Goal: Task Accomplishment & Management: Use online tool/utility

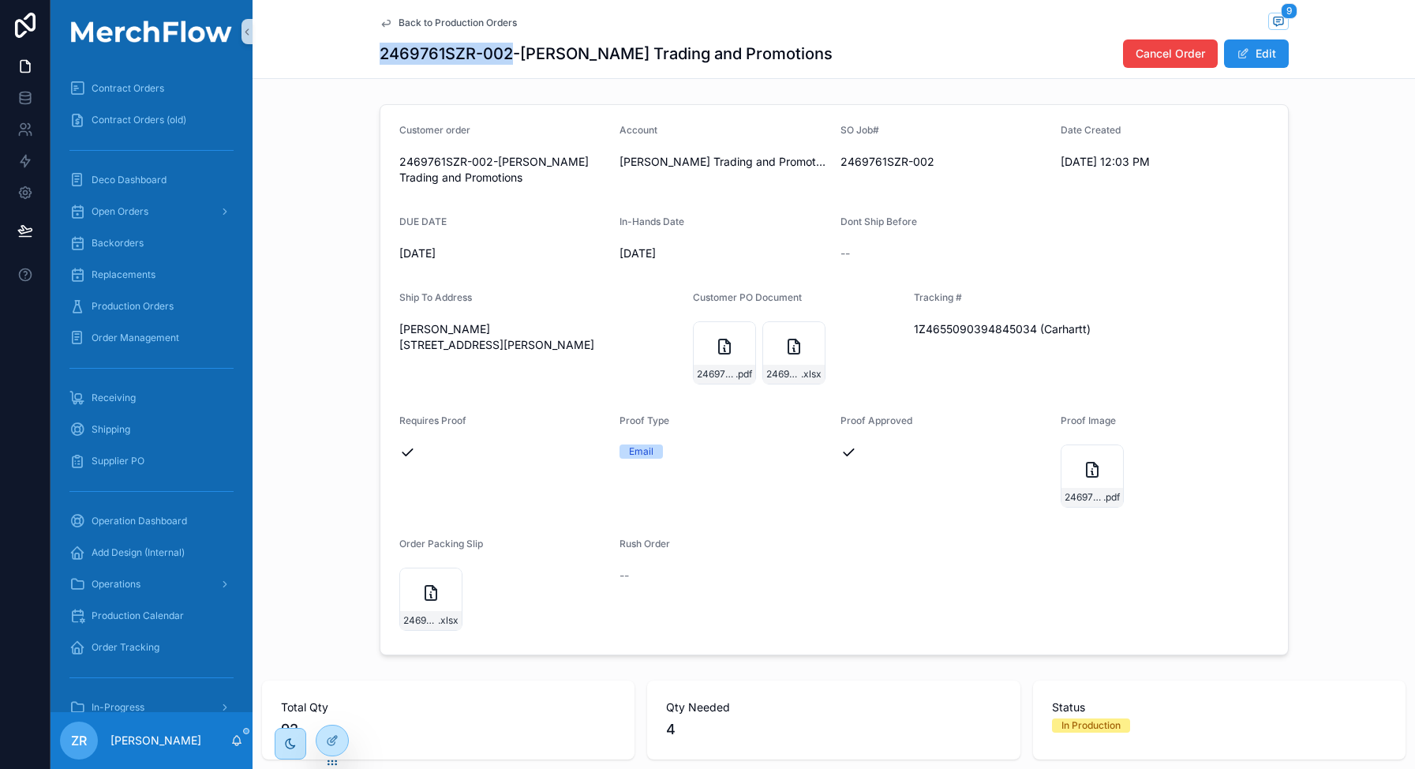
scroll to position [49, 0]
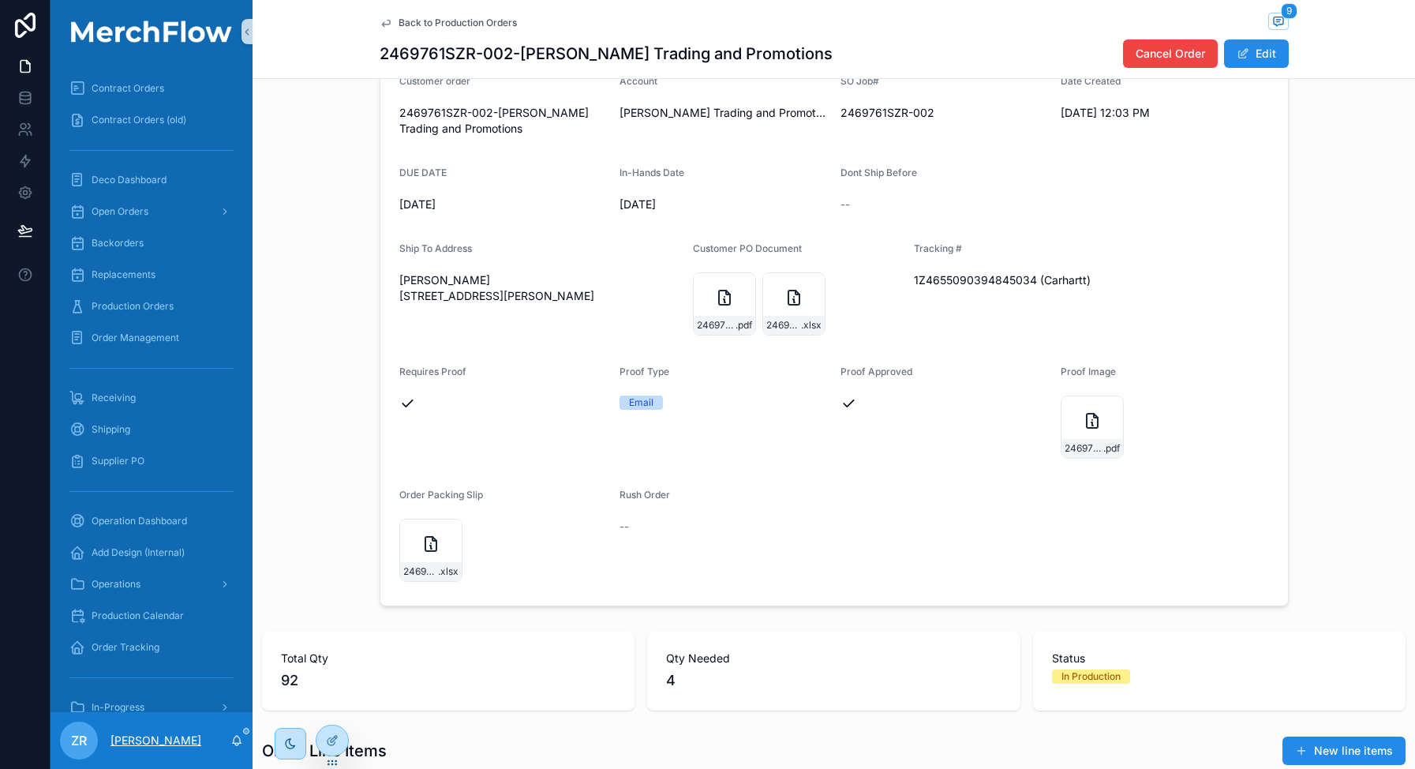
click at [150, 739] on p "[PERSON_NAME]" at bounding box center [155, 740] width 91 height 16
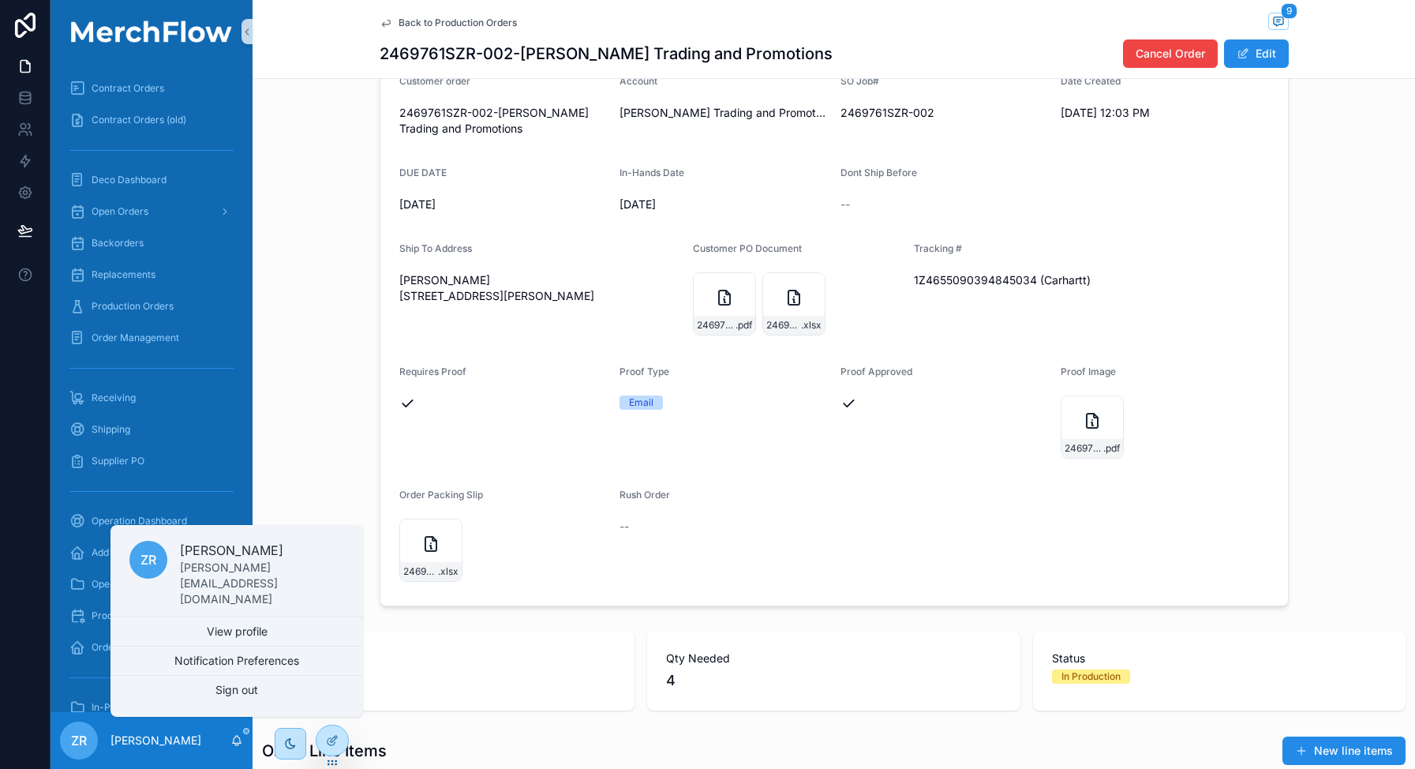
click at [188, 734] on div "ZR [PERSON_NAME]" at bounding box center [152, 740] width 202 height 57
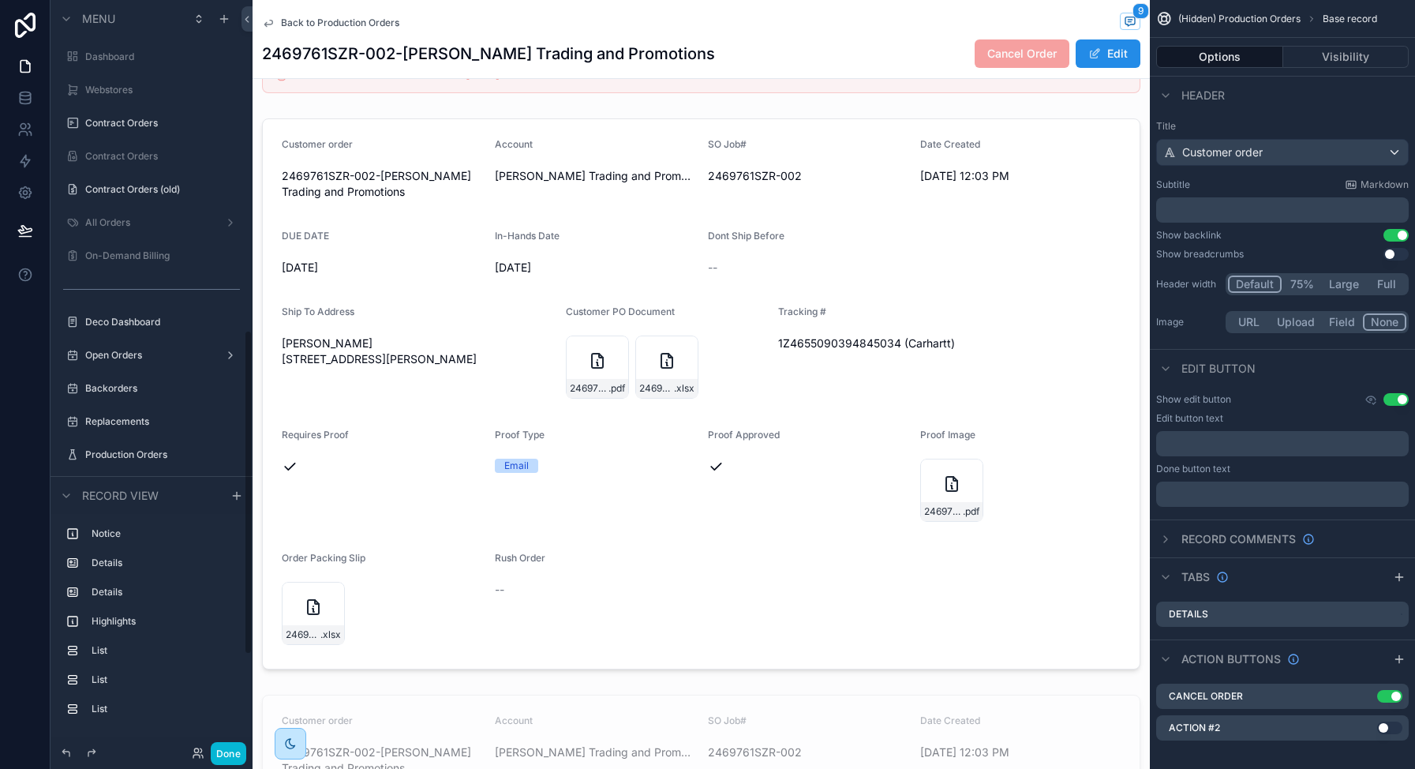
click at [198, 749] on icon at bounding box center [196, 750] width 4 height 4
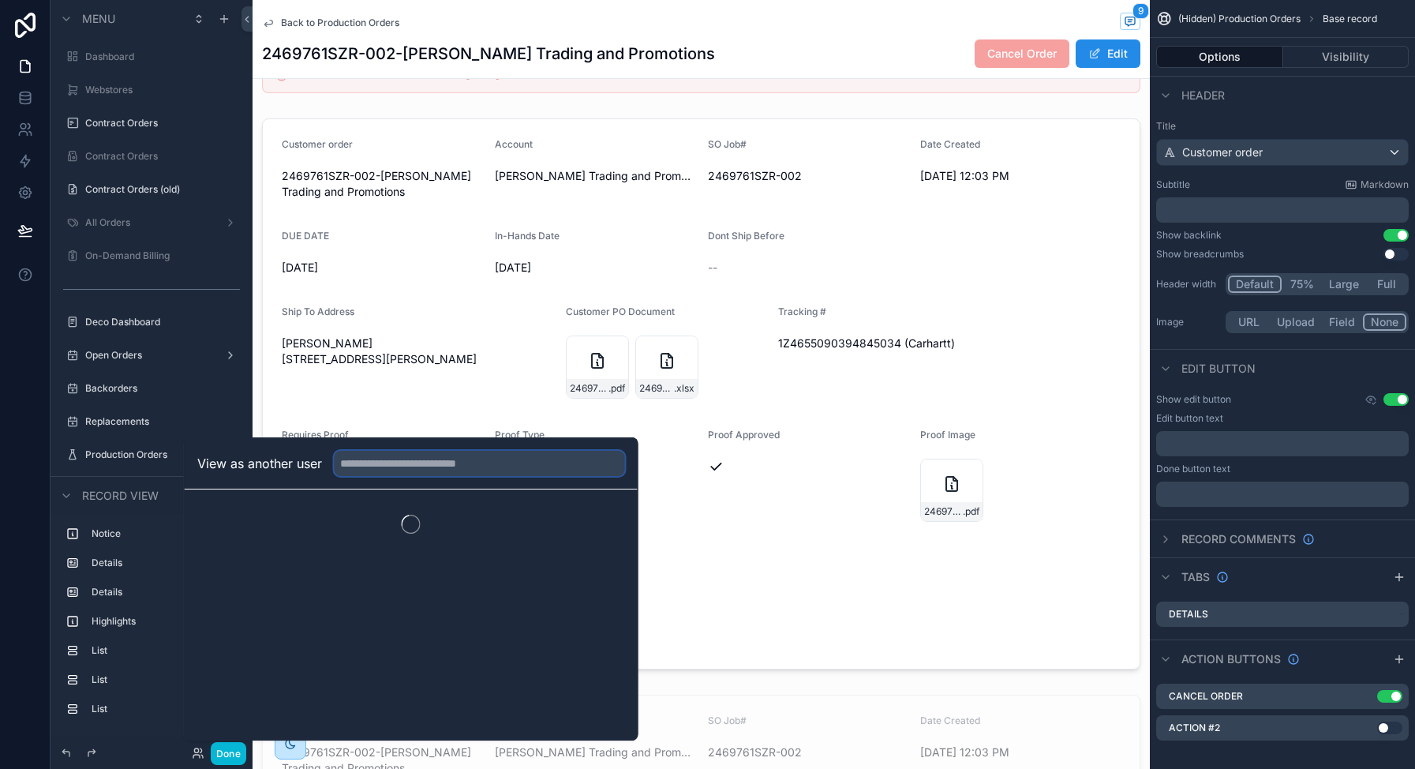
click at [429, 464] on input "text" at bounding box center [480, 463] width 290 height 25
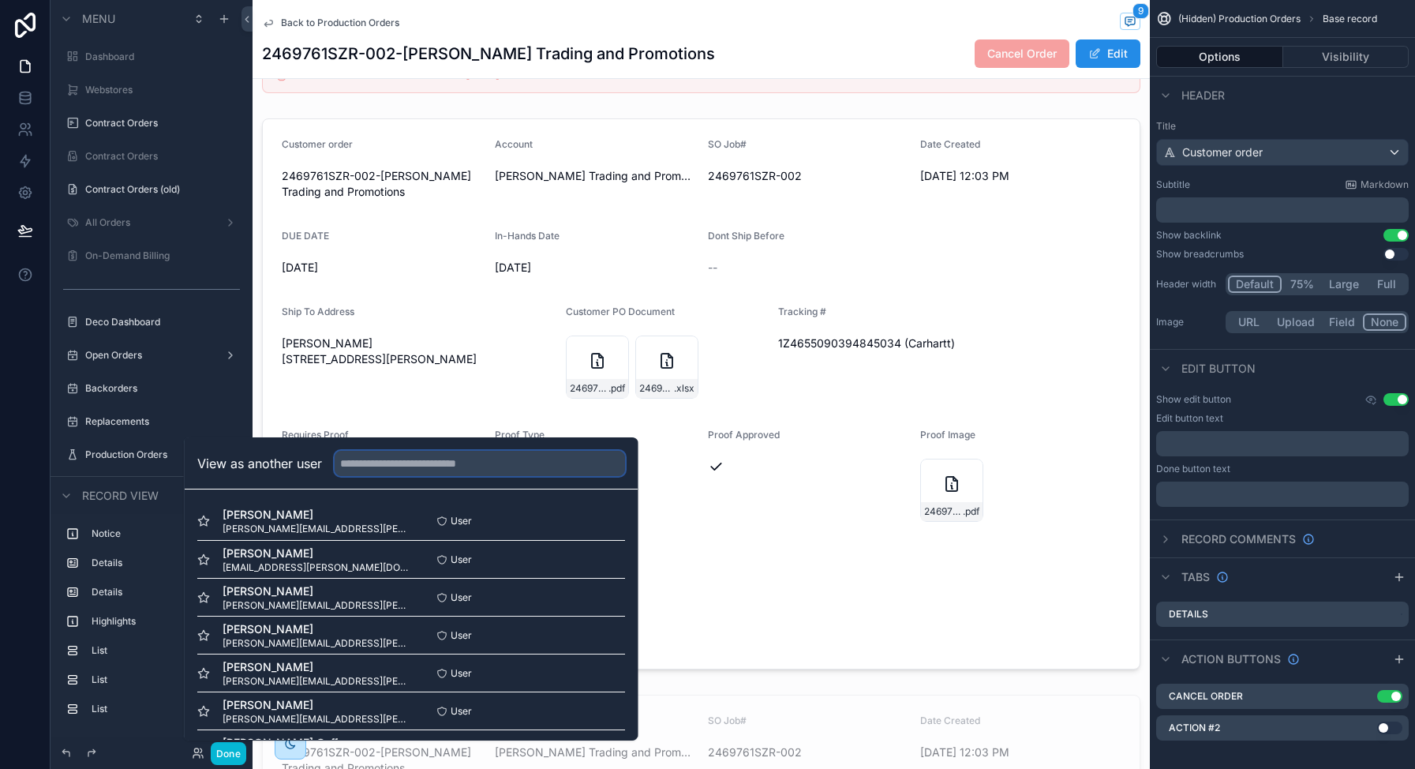
scroll to position [763, 0]
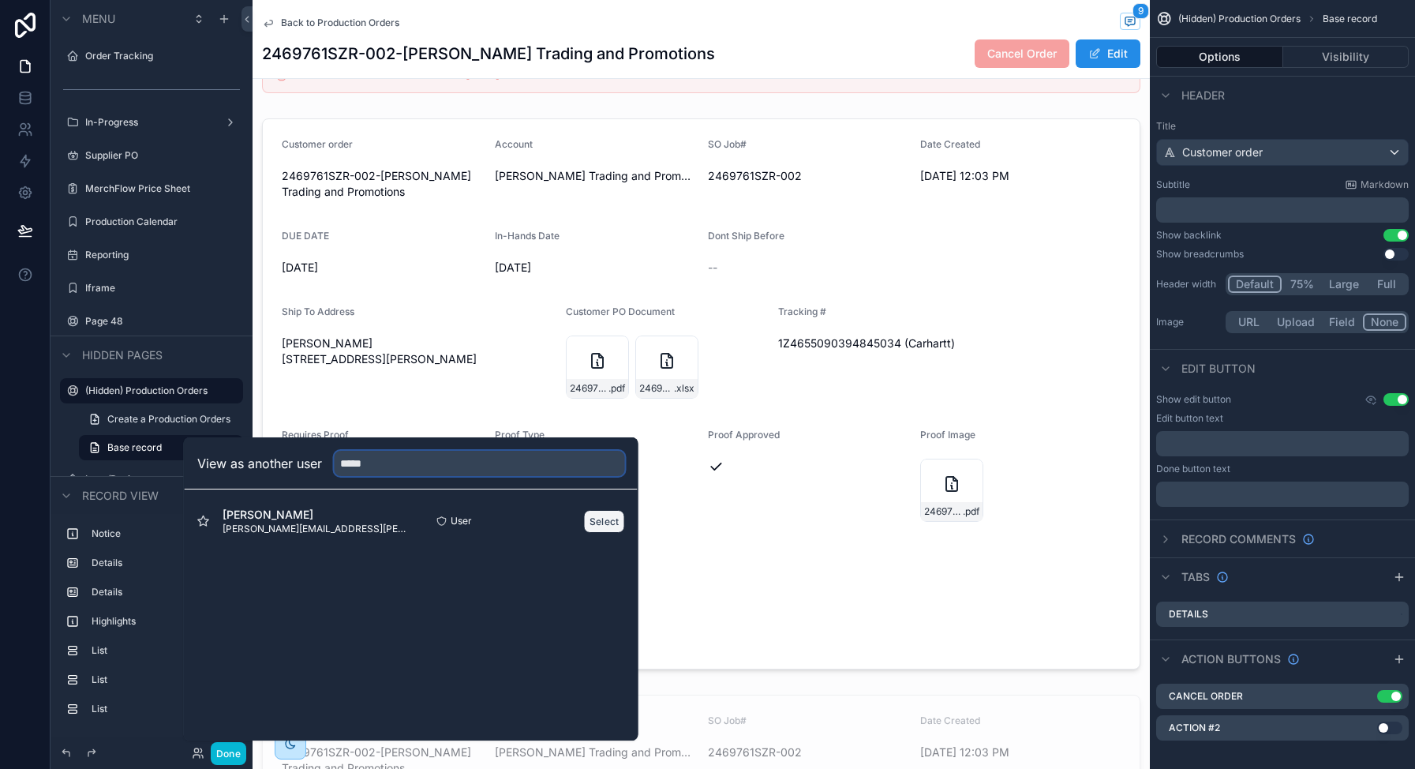
type input "*****"
click at [610, 524] on button "Select" at bounding box center [604, 521] width 41 height 23
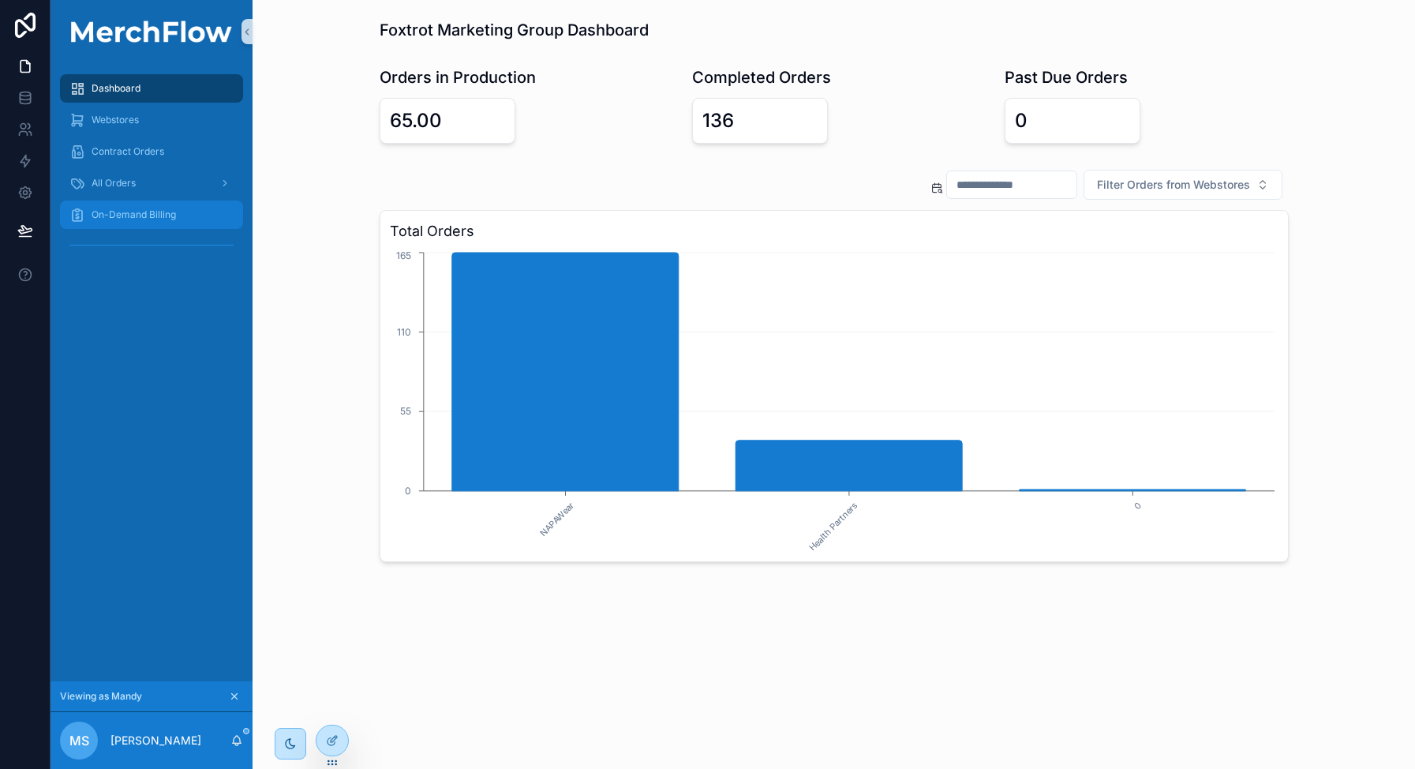
click at [153, 221] on div "On-Demand Billing" at bounding box center [151, 214] width 164 height 25
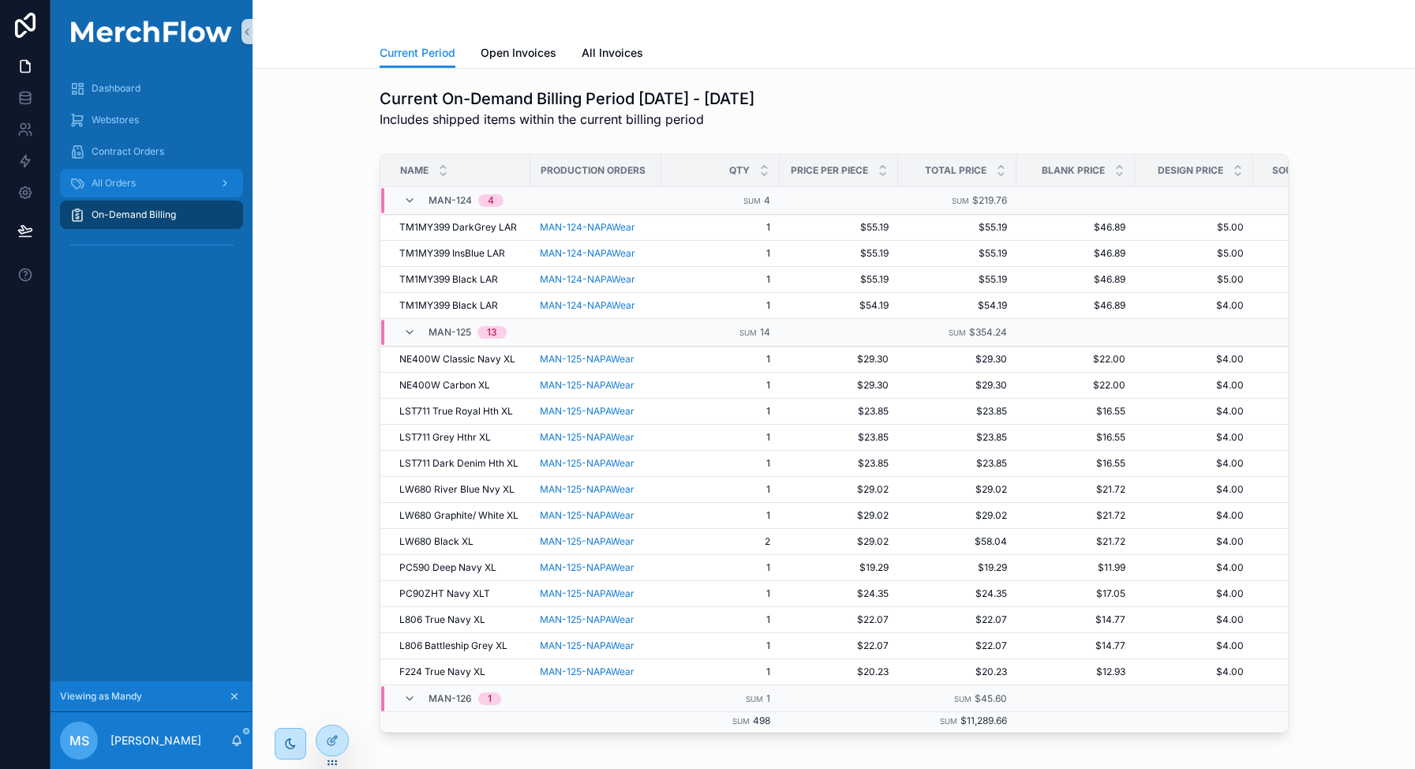
click at [131, 181] on span "All Orders" at bounding box center [114, 183] width 44 height 13
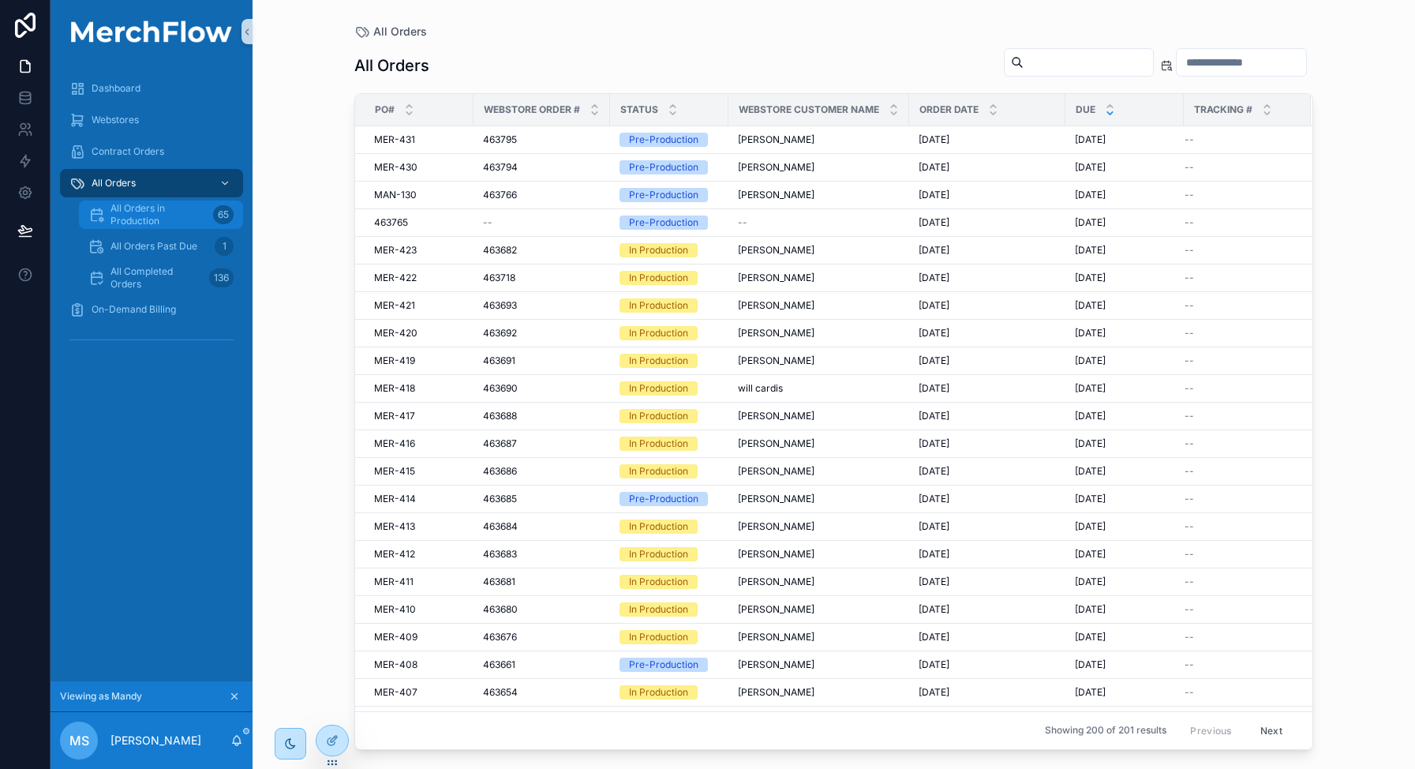
click at [163, 213] on span "All Orders in Production" at bounding box center [158, 214] width 96 height 25
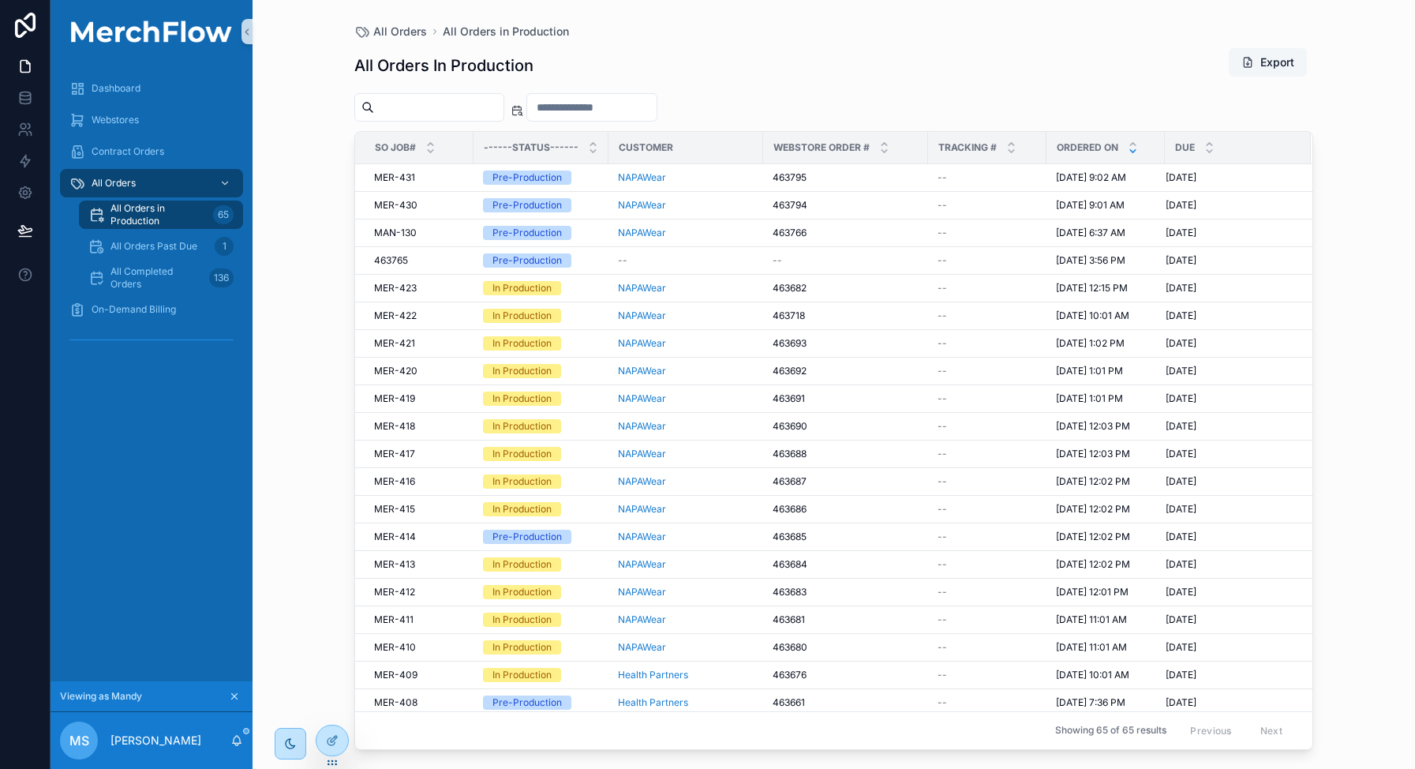
click at [1276, 62] on button "Export" at bounding box center [1268, 62] width 78 height 28
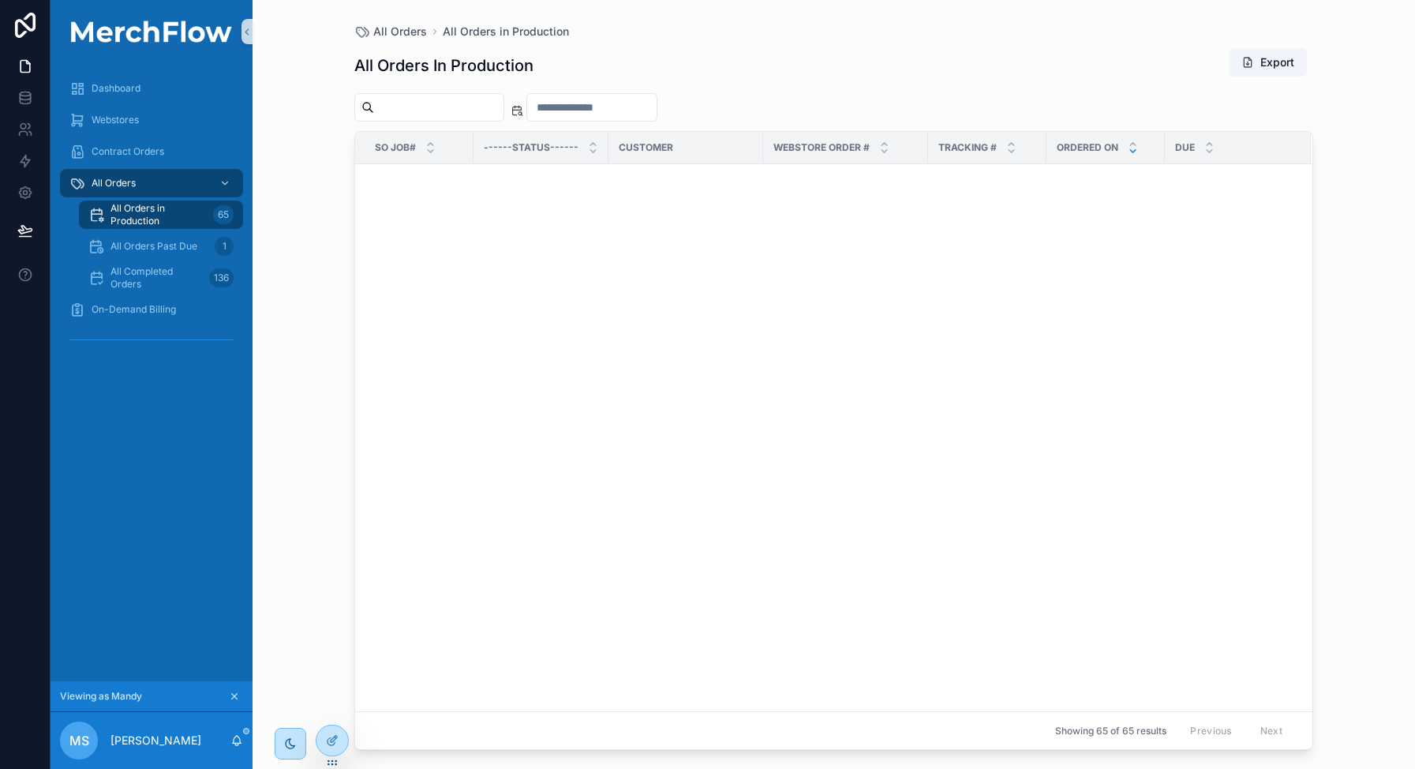
scroll to position [1248, 0]
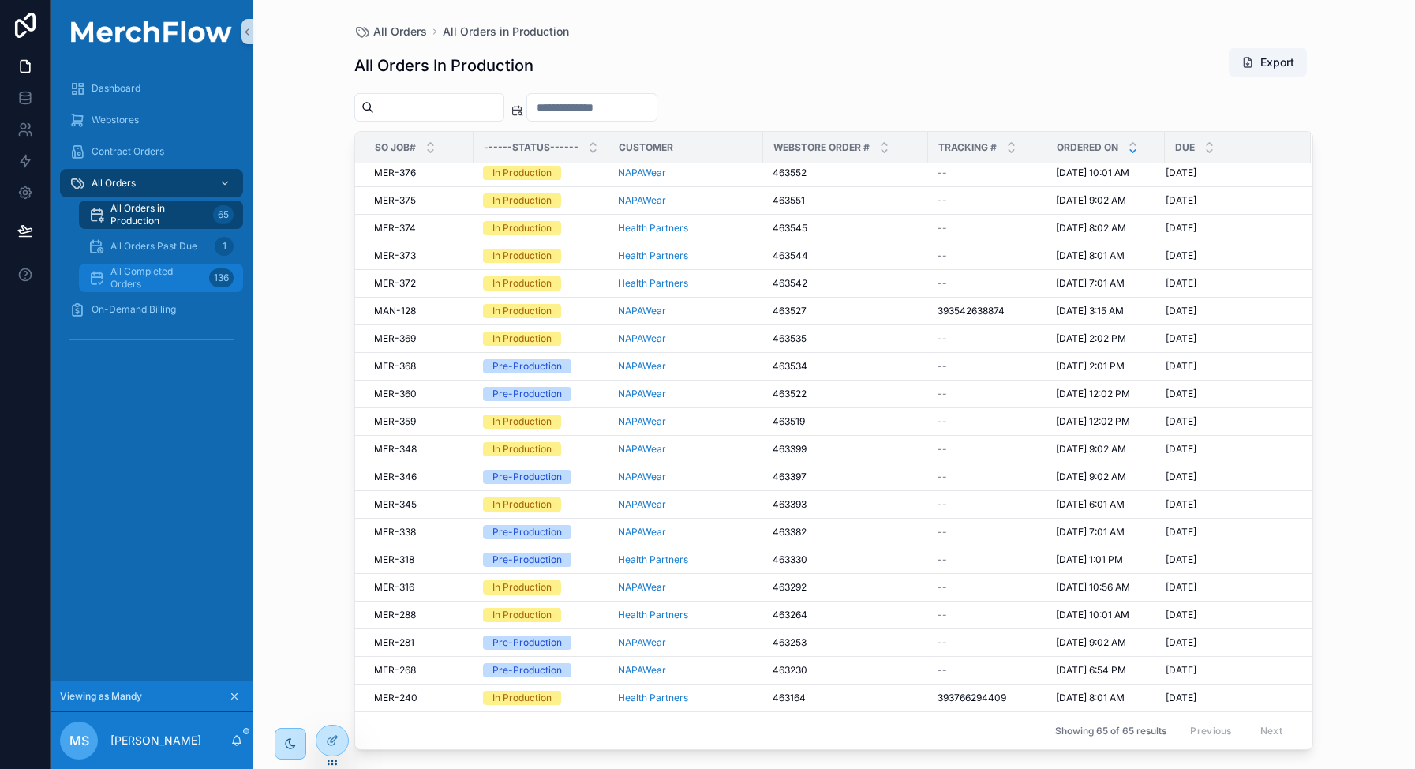
click at [159, 274] on span "All Completed Orders" at bounding box center [156, 277] width 92 height 25
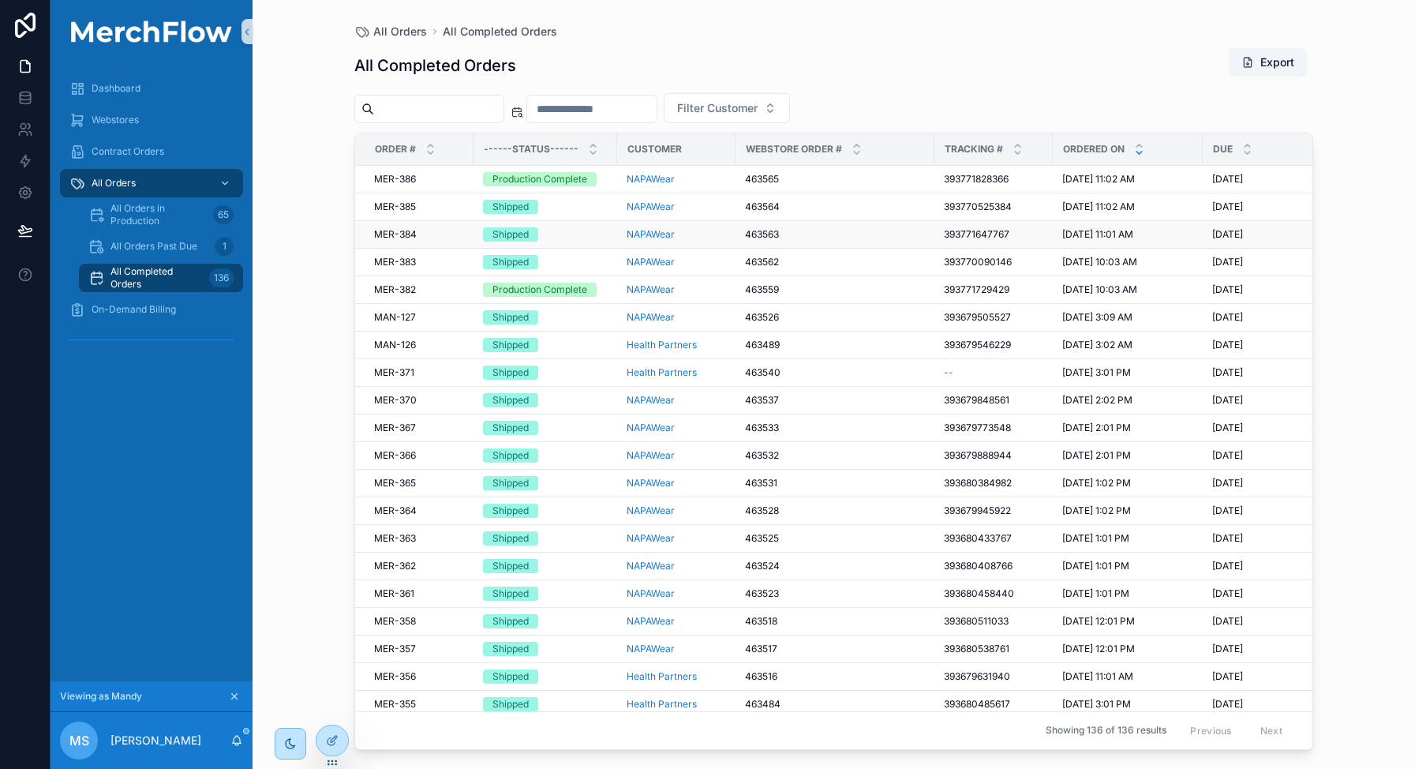
scroll to position [0, 144]
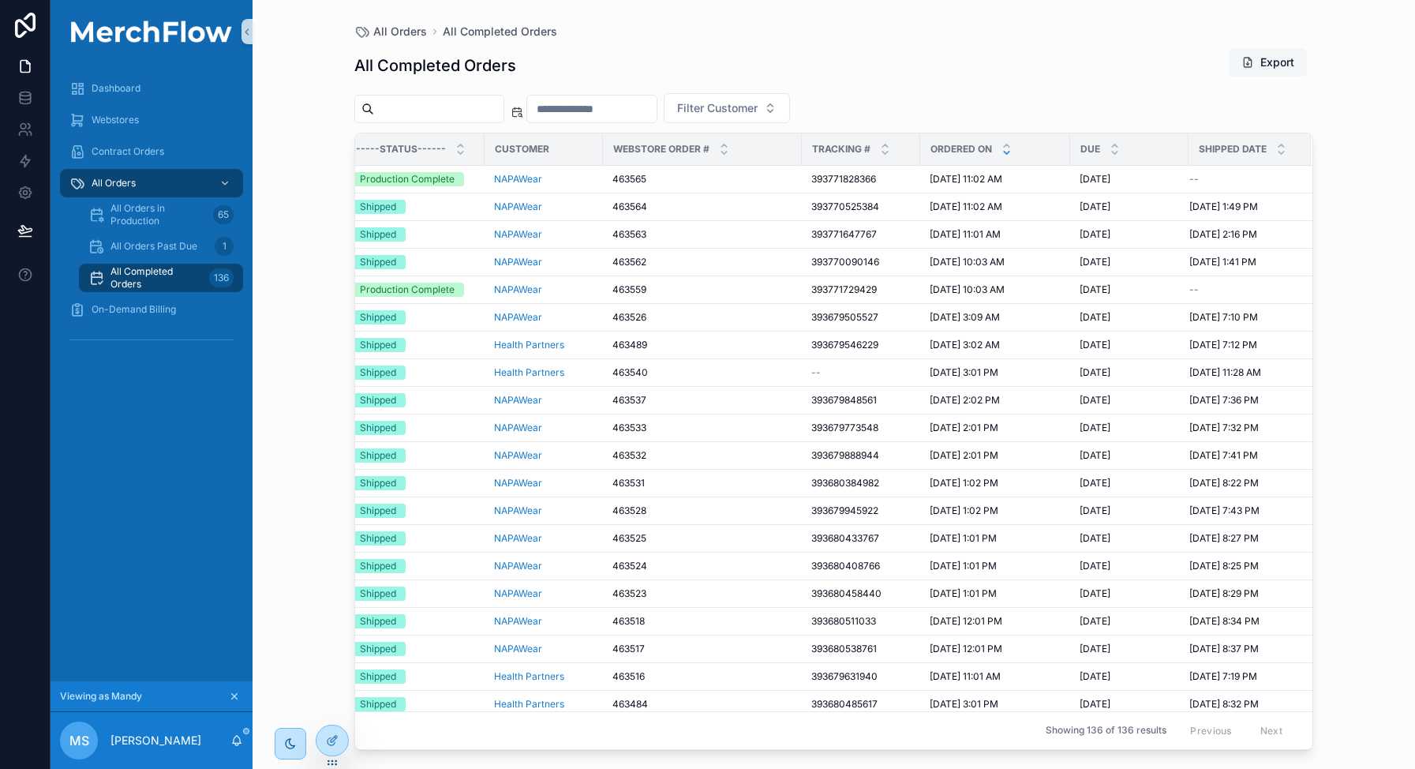
click at [1271, 52] on button "Export" at bounding box center [1268, 62] width 78 height 28
click at [37, 159] on link at bounding box center [25, 161] width 50 height 32
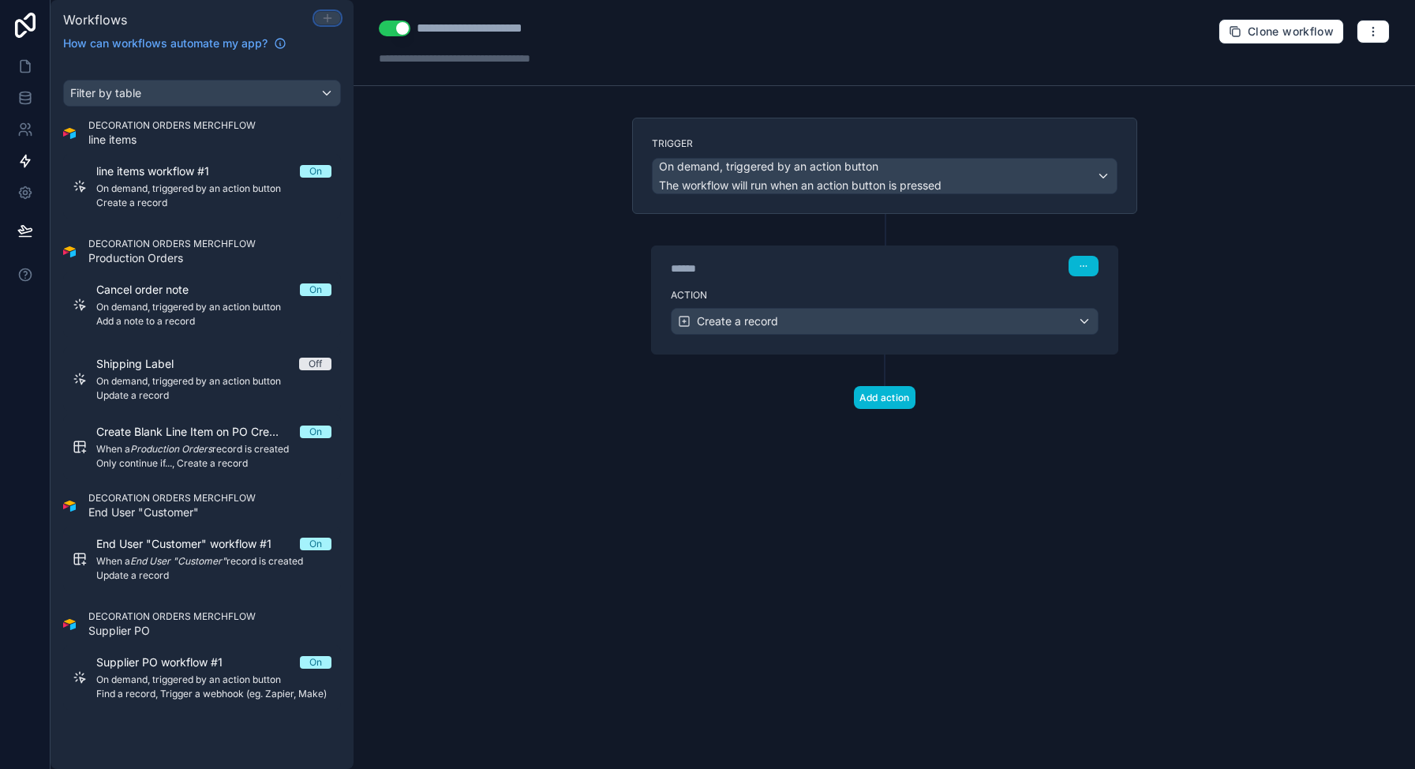
click at [324, 20] on icon at bounding box center [327, 18] width 13 height 13
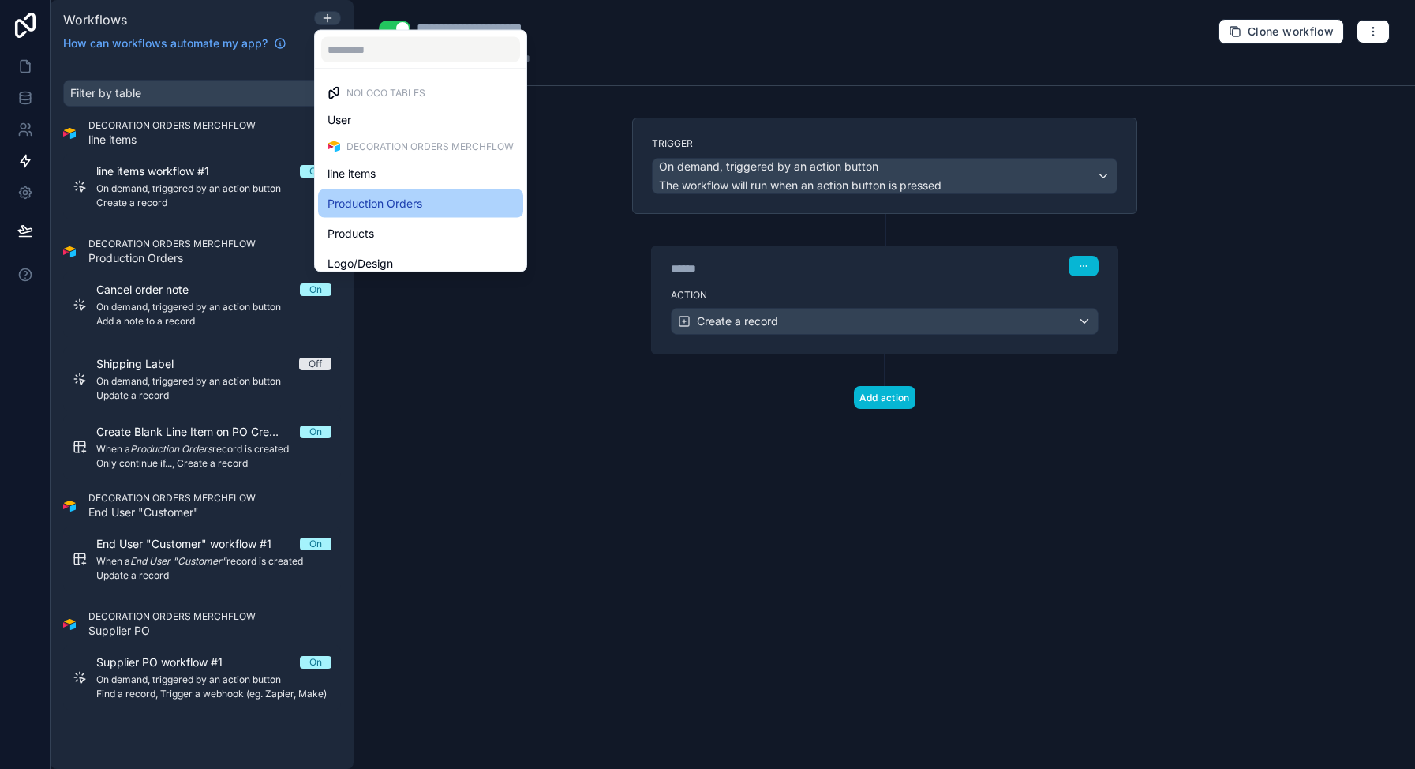
click at [414, 203] on span "Production Orders" at bounding box center [375, 203] width 95 height 19
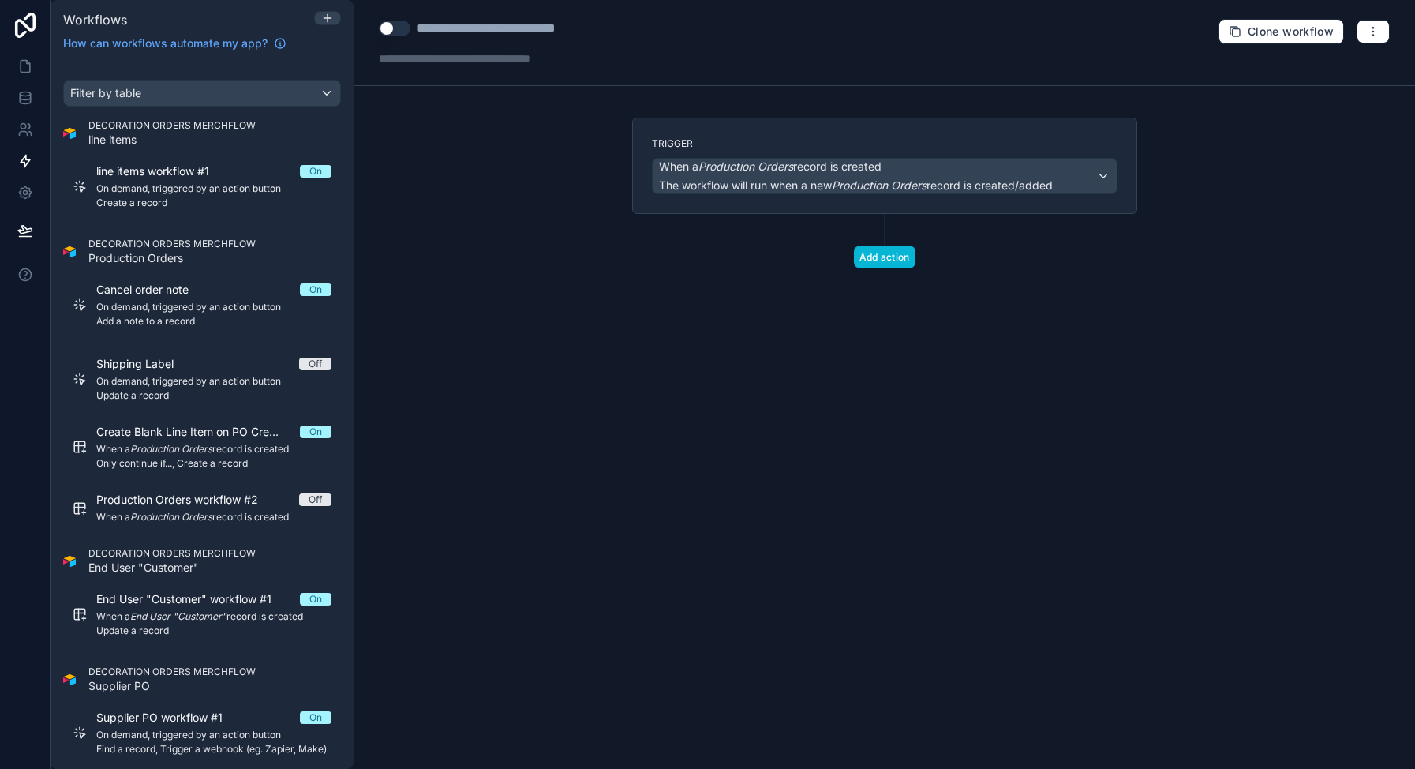
click at [459, 32] on div "**********" at bounding box center [517, 28] width 200 height 19
type div "**********"
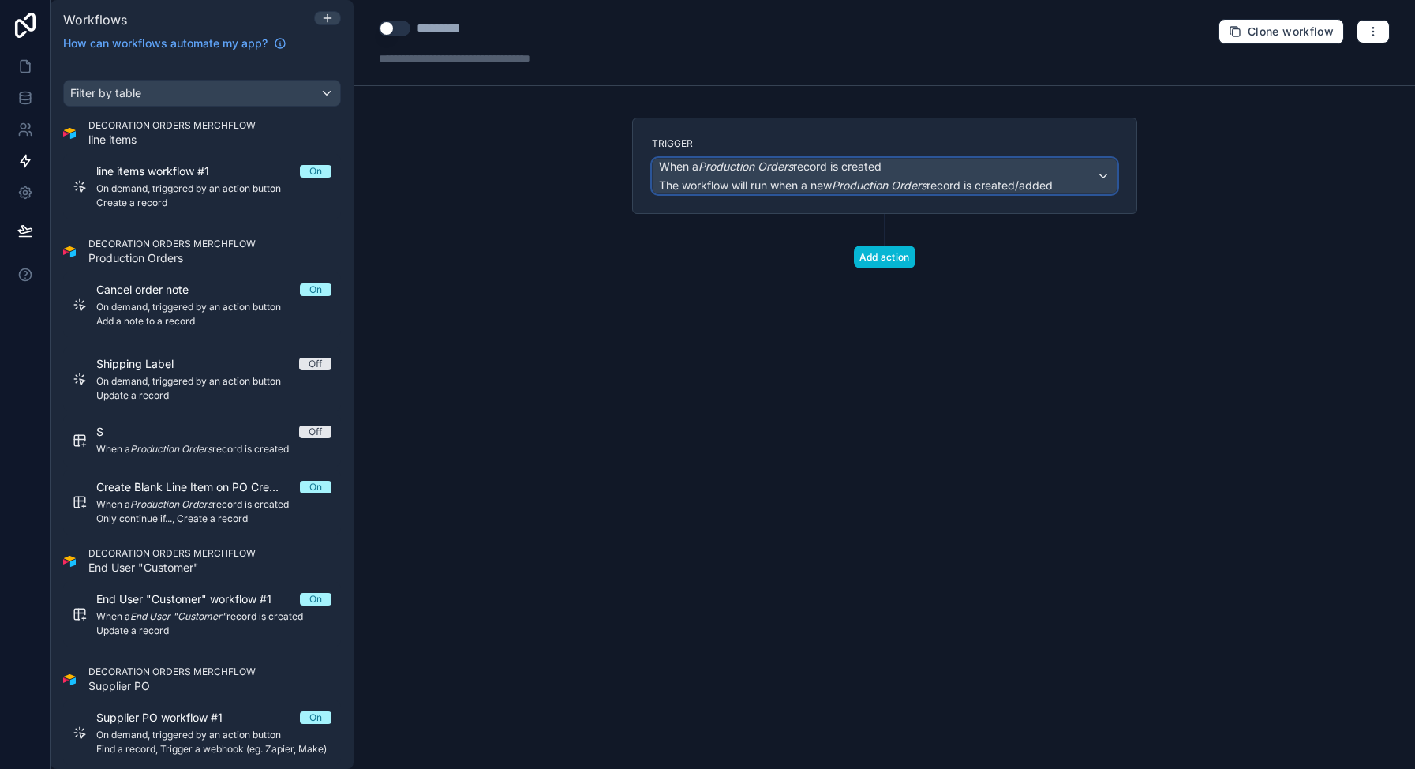
click at [929, 168] on span "When a Production Orders record is created" at bounding box center [856, 167] width 394 height 16
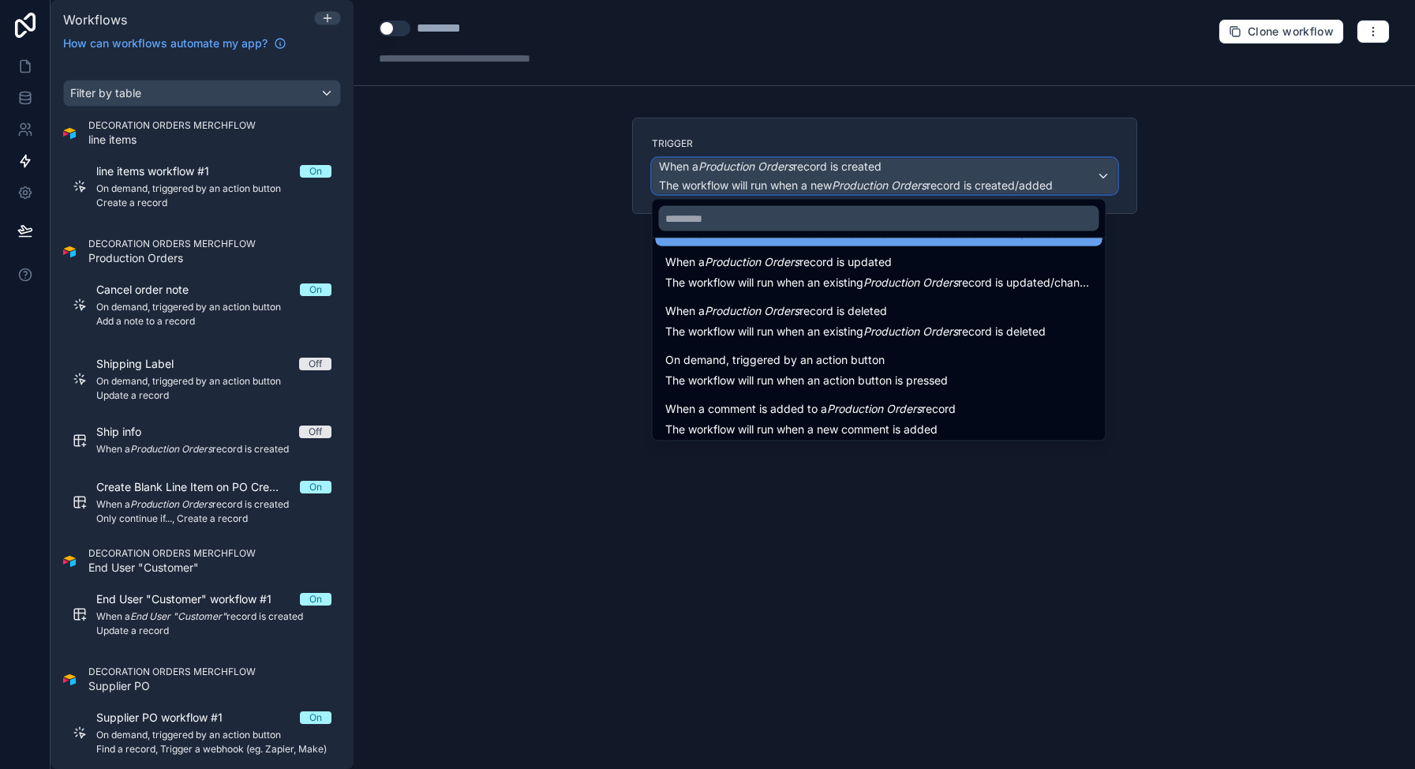
scroll to position [57, 0]
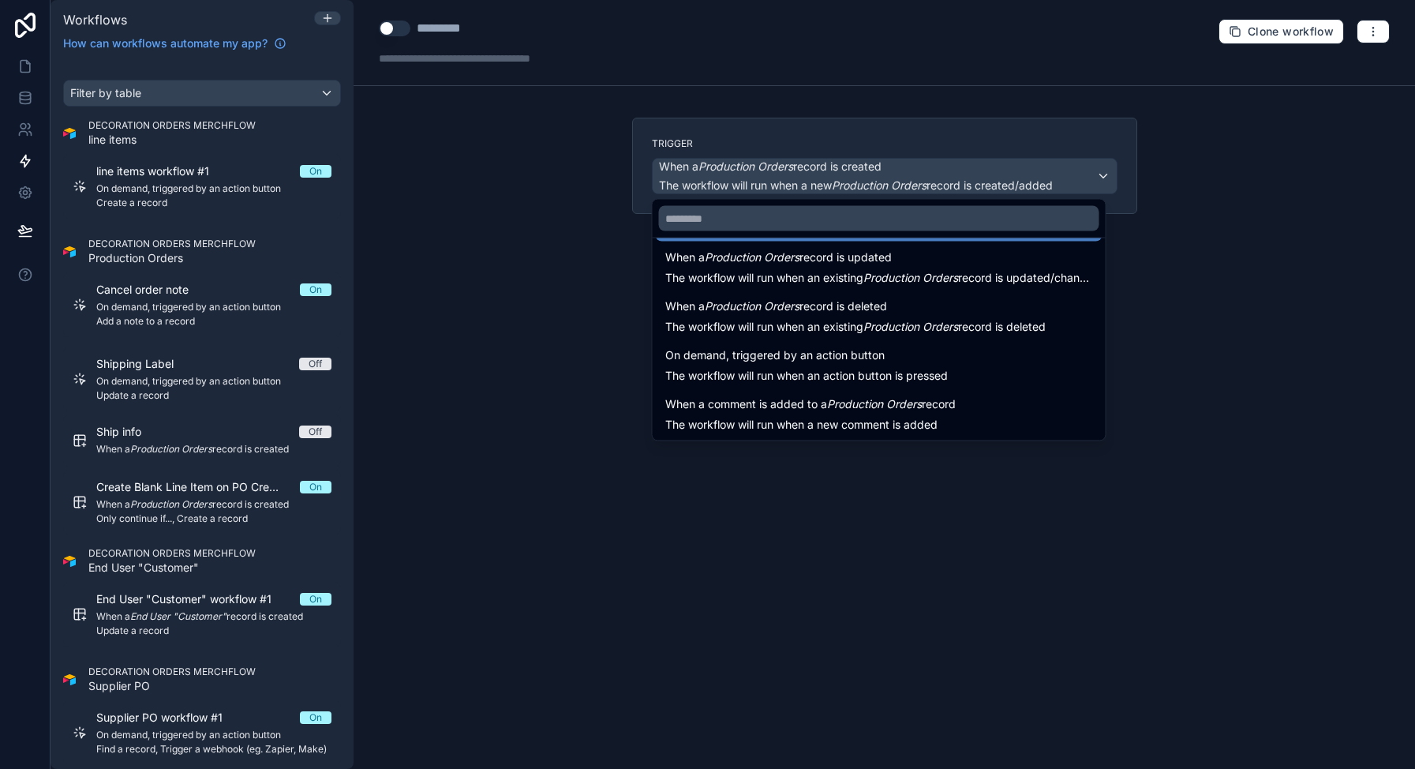
click at [714, 69] on div at bounding box center [707, 384] width 1415 height 769
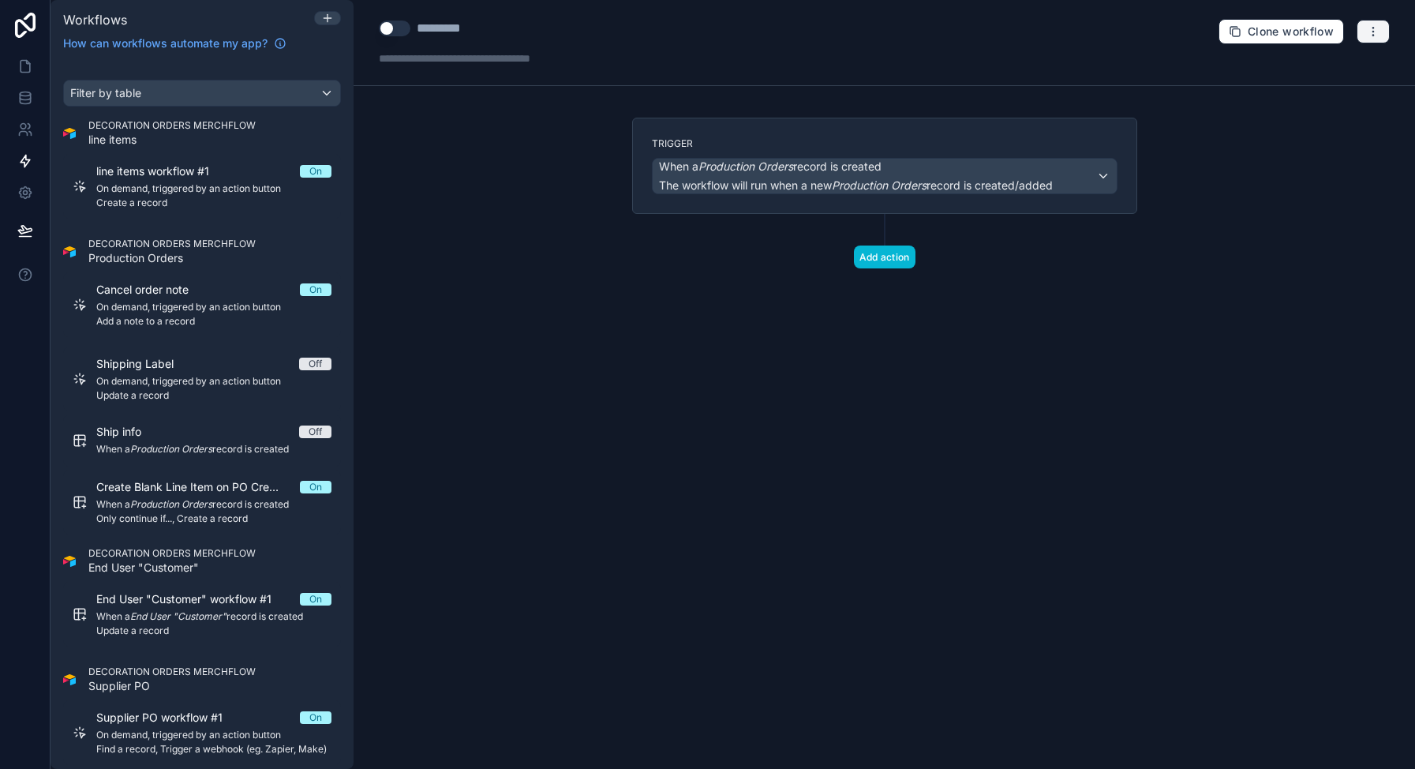
click at [1370, 28] on icon "button" at bounding box center [1373, 31] width 13 height 13
click at [1335, 118] on span "Delete workflow" at bounding box center [1331, 119] width 76 height 13
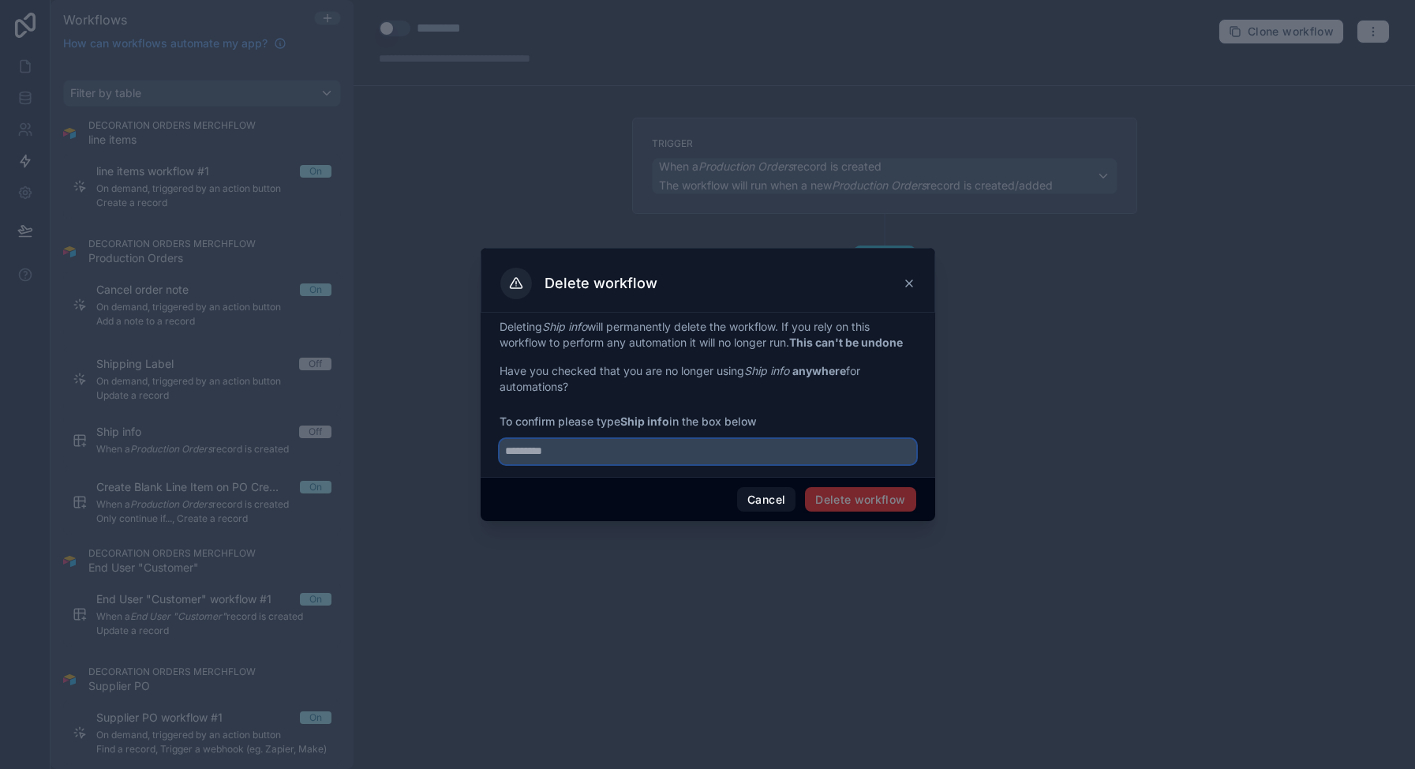
click at [616, 456] on input "text" at bounding box center [708, 451] width 417 height 25
type input "*********"
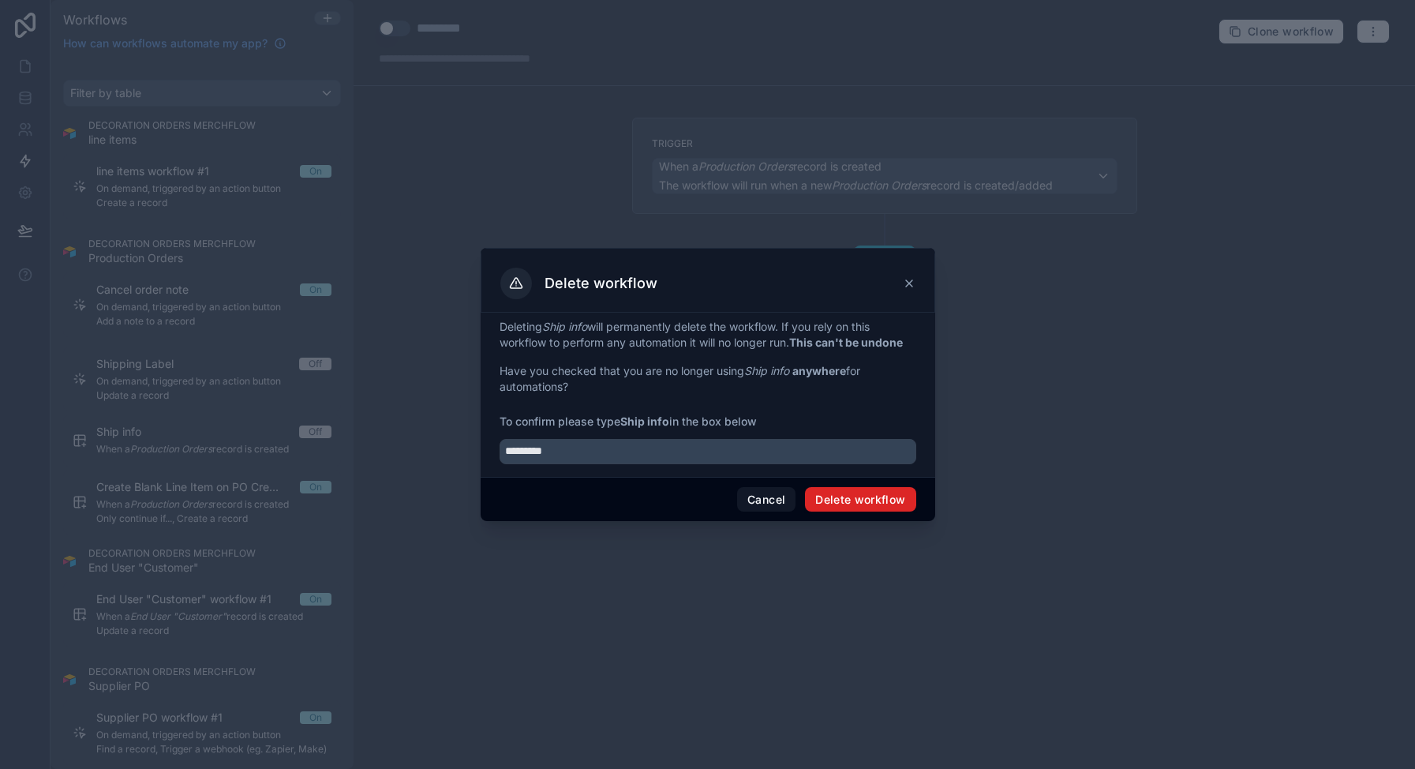
click at [897, 507] on button "Delete workflow" at bounding box center [860, 499] width 110 height 25
